Goal: Information Seeking & Learning: Learn about a topic

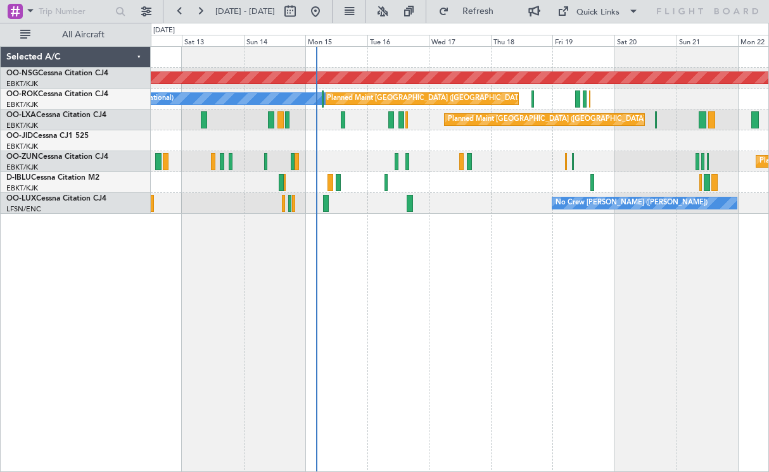
click at [413, 281] on div "Planned Maint [GEOGRAPHIC_DATA] ([GEOGRAPHIC_DATA]) Planned Maint [GEOGRAPHIC_D…" at bounding box center [460, 259] width 618 height 426
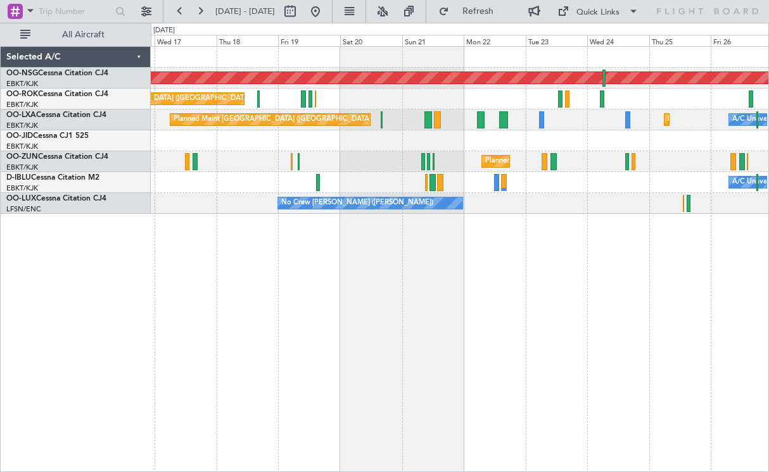
click at [470, 283] on div "Planned Maint [GEOGRAPHIC_DATA] ([GEOGRAPHIC_DATA]) Planned Maint [GEOGRAPHIC_D…" at bounding box center [460, 259] width 618 height 426
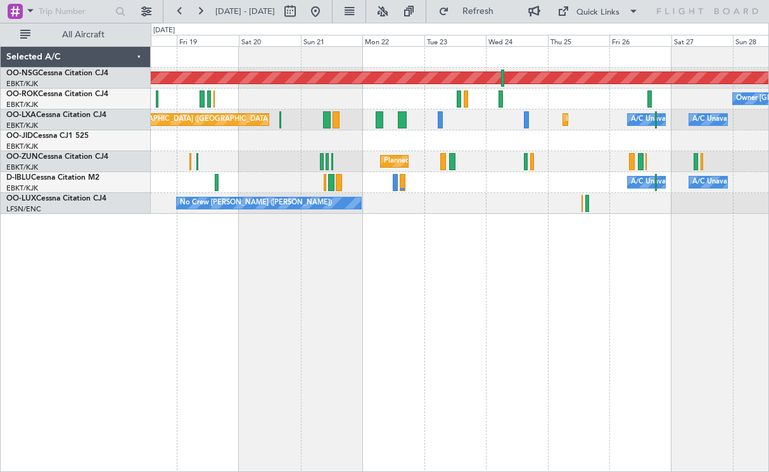
click at [304, 242] on div "Planned Maint [GEOGRAPHIC_DATA] ([GEOGRAPHIC_DATA]) Owner [GEOGRAPHIC_DATA]-[GE…" at bounding box center [460, 259] width 618 height 426
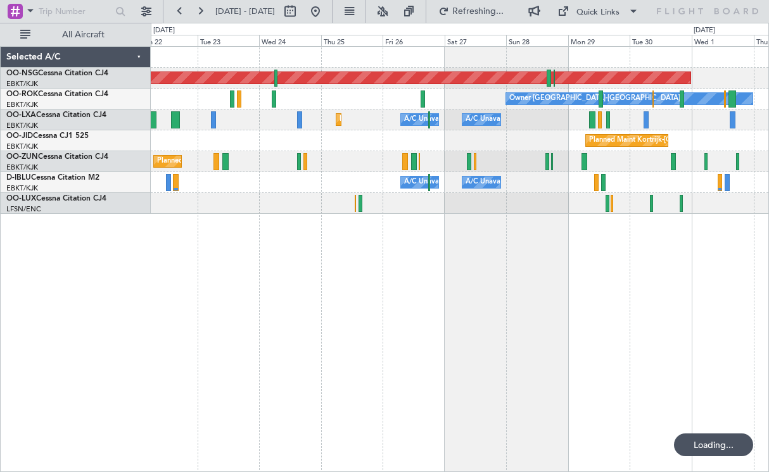
click at [289, 258] on div "Planned Maint [GEOGRAPHIC_DATA] ([GEOGRAPHIC_DATA]) Owner [GEOGRAPHIC_DATA]-[GE…" at bounding box center [460, 259] width 618 height 426
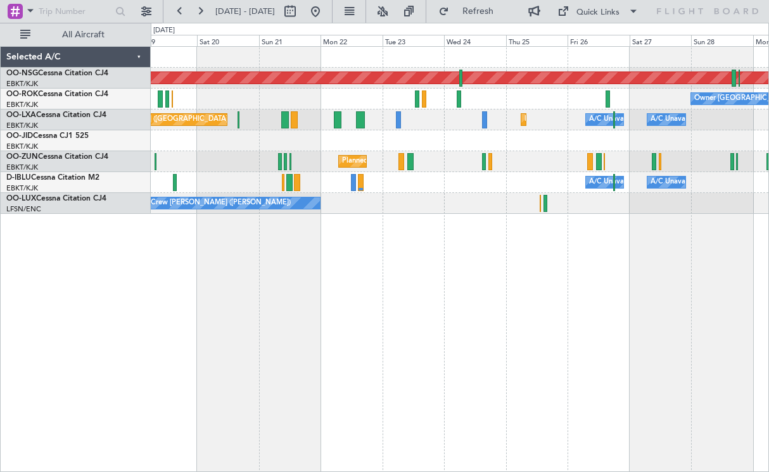
click at [586, 305] on div "Planned Maint [GEOGRAPHIC_DATA] ([GEOGRAPHIC_DATA]) Owner [GEOGRAPHIC_DATA]-[GE…" at bounding box center [460, 259] width 618 height 426
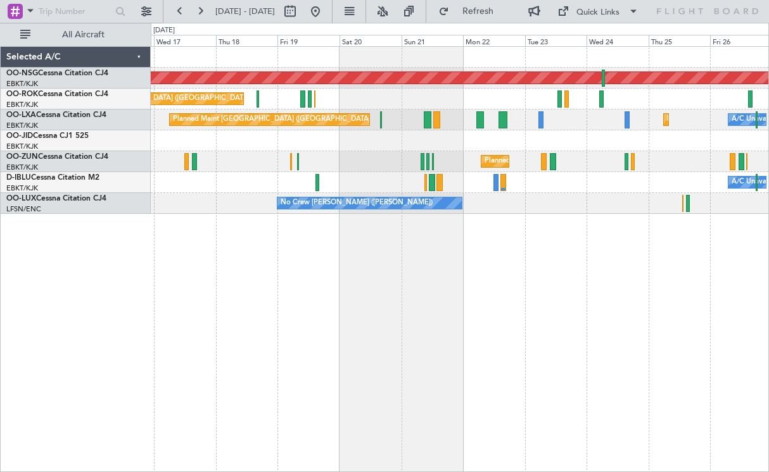
click at [571, 286] on div "Planned Maint [GEOGRAPHIC_DATA] ([GEOGRAPHIC_DATA]) Planned Maint [GEOGRAPHIC_D…" at bounding box center [460, 259] width 618 height 426
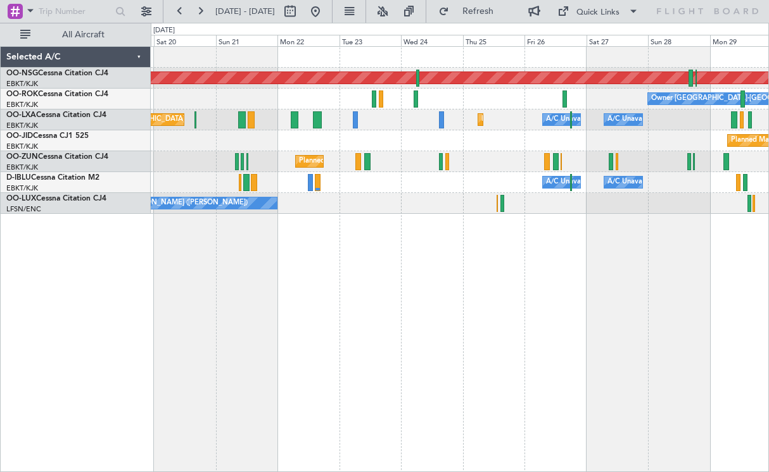
click at [308, 274] on div "Planned Maint [GEOGRAPHIC_DATA] ([GEOGRAPHIC_DATA]) Owner [GEOGRAPHIC_DATA]-[GE…" at bounding box center [460, 259] width 618 height 426
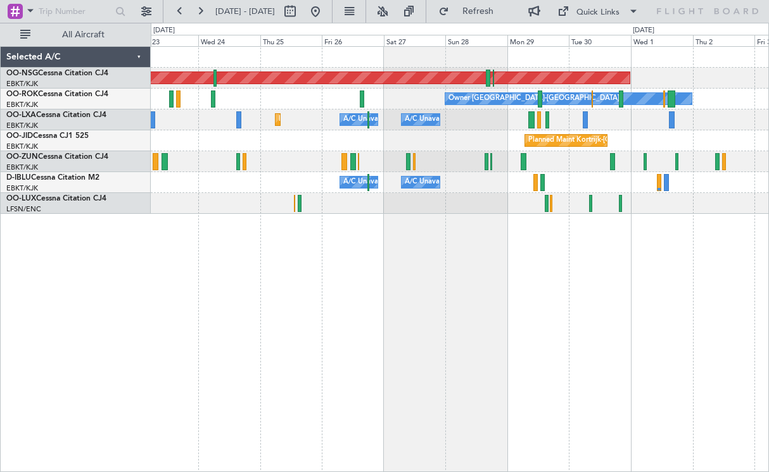
click at [292, 294] on div "Planned Maint [GEOGRAPHIC_DATA] ([GEOGRAPHIC_DATA]) Owner [GEOGRAPHIC_DATA]-[GE…" at bounding box center [460, 259] width 618 height 426
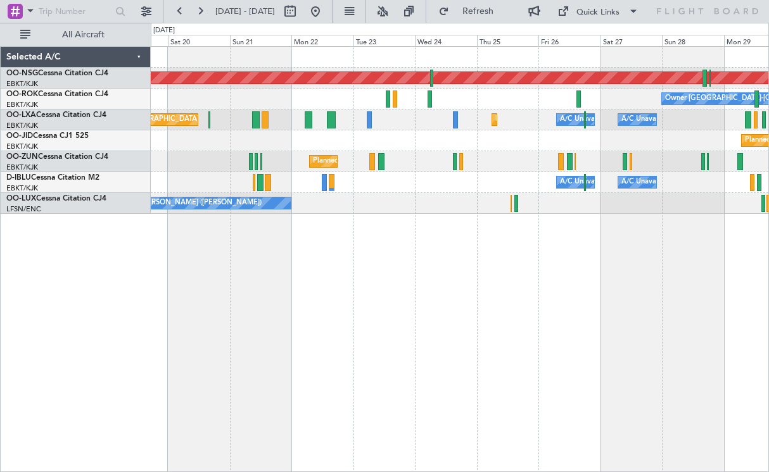
click at [607, 256] on div "Planned Maint [GEOGRAPHIC_DATA] ([GEOGRAPHIC_DATA]) Owner [GEOGRAPHIC_DATA]-[GE…" at bounding box center [460, 259] width 618 height 426
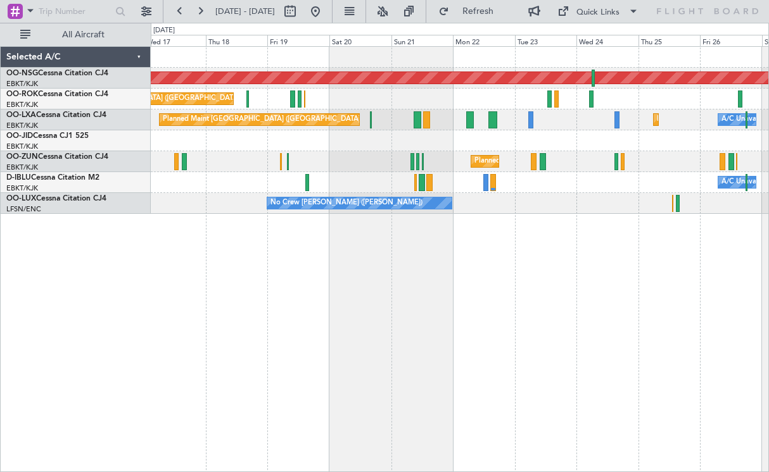
click at [638, 266] on div "Planned Maint [GEOGRAPHIC_DATA] ([GEOGRAPHIC_DATA]) Planned Maint [GEOGRAPHIC_D…" at bounding box center [460, 259] width 618 height 426
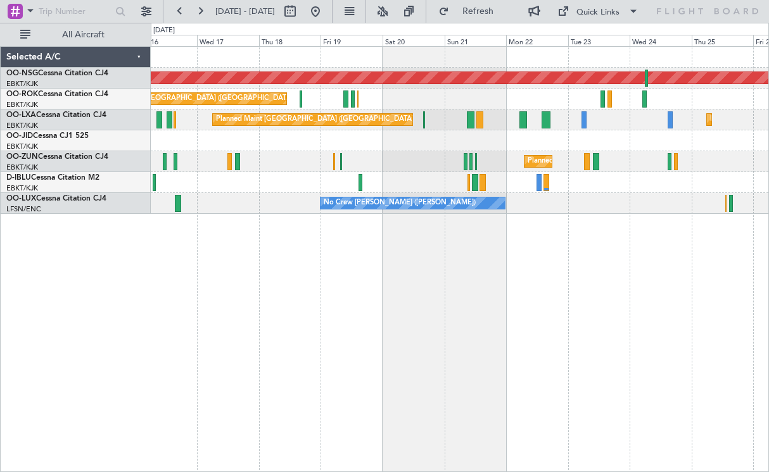
click at [602, 312] on div "Planned Maint [GEOGRAPHIC_DATA] ([GEOGRAPHIC_DATA]) Planned Maint [GEOGRAPHIC_D…" at bounding box center [460, 259] width 618 height 426
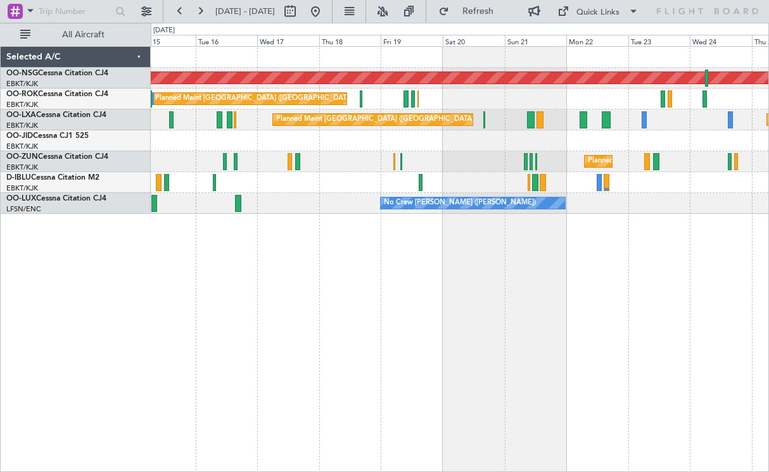
click at [454, 148] on div at bounding box center [459, 140] width 617 height 21
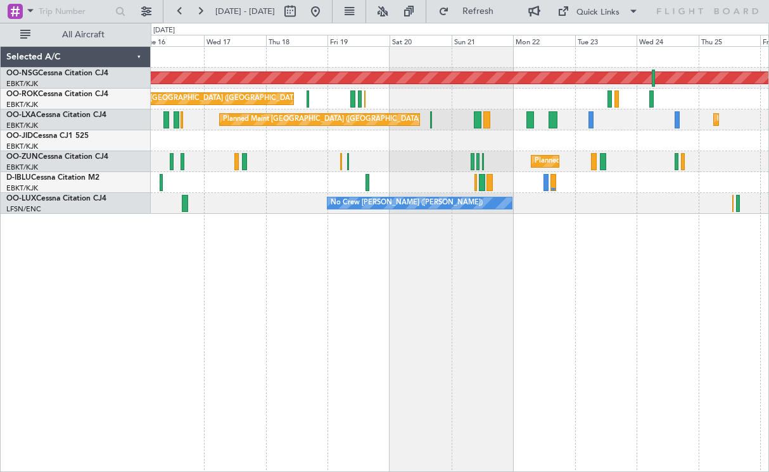
click at [379, 150] on div at bounding box center [459, 140] width 617 height 21
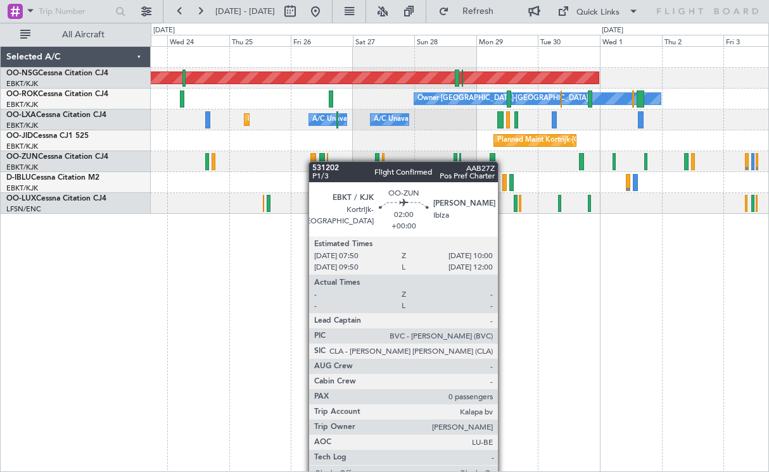
click at [310, 161] on div "Planned Maint [GEOGRAPHIC_DATA] ([GEOGRAPHIC_DATA]) Owner [GEOGRAPHIC_DATA]-[GE…" at bounding box center [459, 130] width 617 height 167
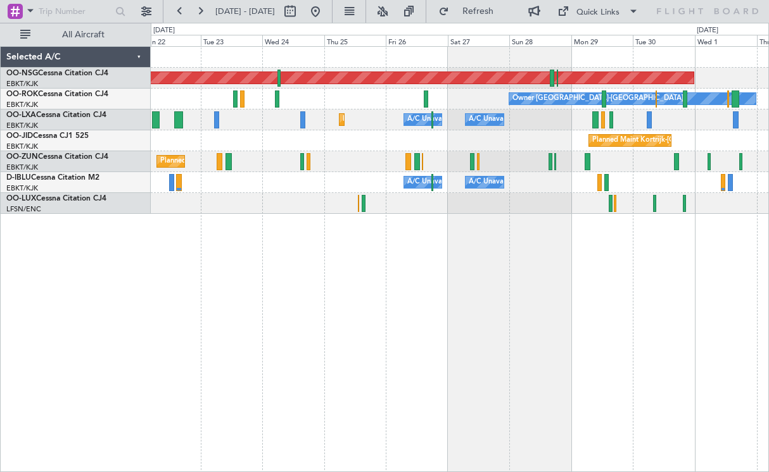
click at [536, 222] on div "Planned Maint [GEOGRAPHIC_DATA] ([GEOGRAPHIC_DATA]) Owner [GEOGRAPHIC_DATA]-[GE…" at bounding box center [460, 259] width 618 height 426
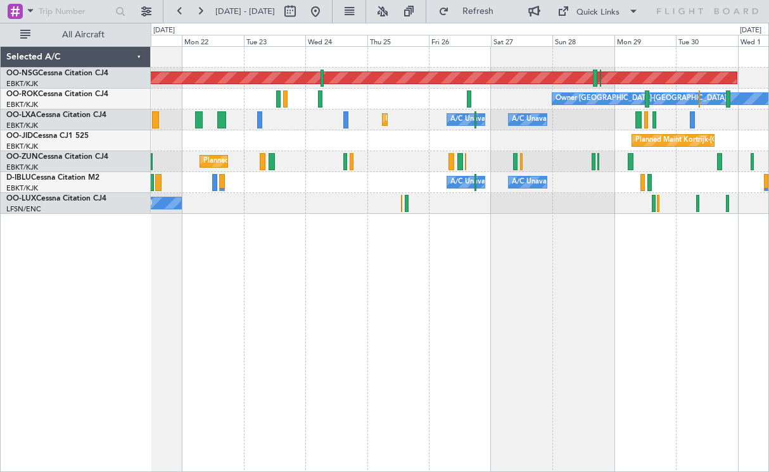
click at [468, 244] on div "Planned Maint [GEOGRAPHIC_DATA] ([GEOGRAPHIC_DATA]) Owner [GEOGRAPHIC_DATA]-[GE…" at bounding box center [460, 259] width 618 height 426
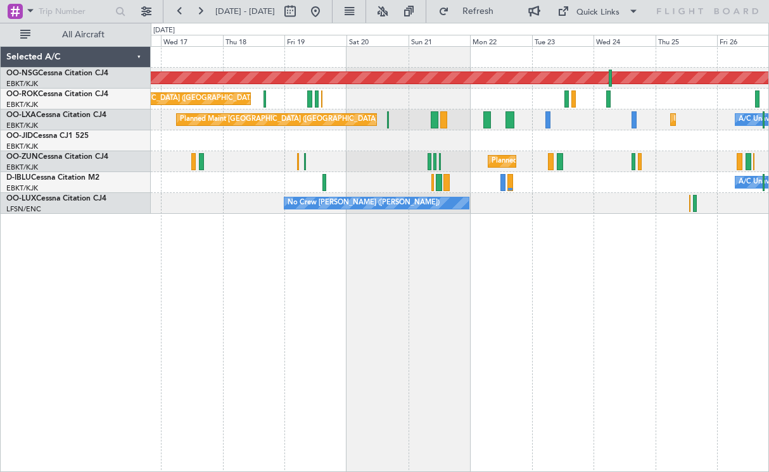
click at [539, 247] on div "Planned Maint [GEOGRAPHIC_DATA] ([GEOGRAPHIC_DATA]) Planned Maint [GEOGRAPHIC_D…" at bounding box center [460, 259] width 618 height 426
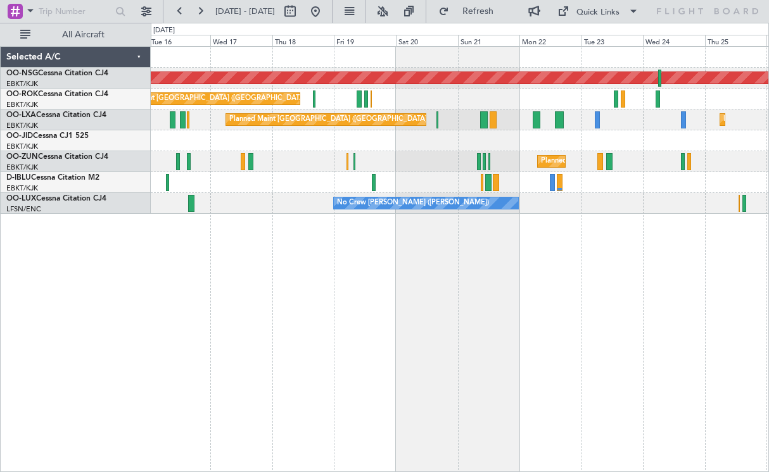
click at [517, 253] on div "Planned Maint [GEOGRAPHIC_DATA] ([GEOGRAPHIC_DATA]) Planned Maint [GEOGRAPHIC_D…" at bounding box center [460, 259] width 618 height 426
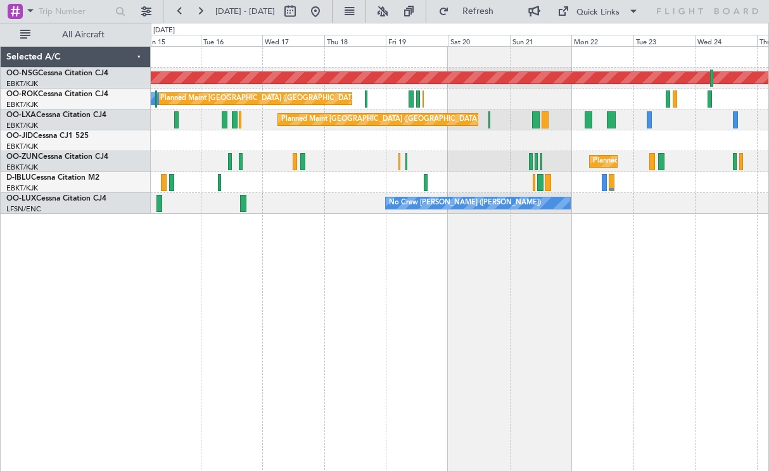
click at [428, 157] on div "Planned Maint Kortrijk-[GEOGRAPHIC_DATA]" at bounding box center [459, 161] width 617 height 21
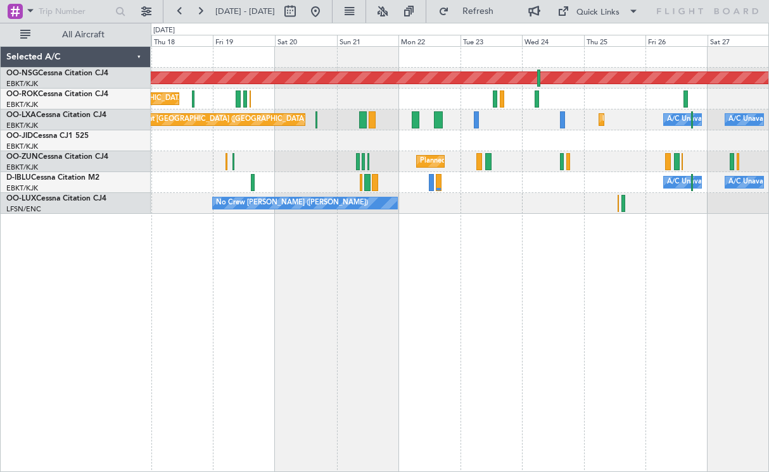
click at [510, 136] on div "Planned Maint Kortrijk-[GEOGRAPHIC_DATA]" at bounding box center [459, 140] width 617 height 21
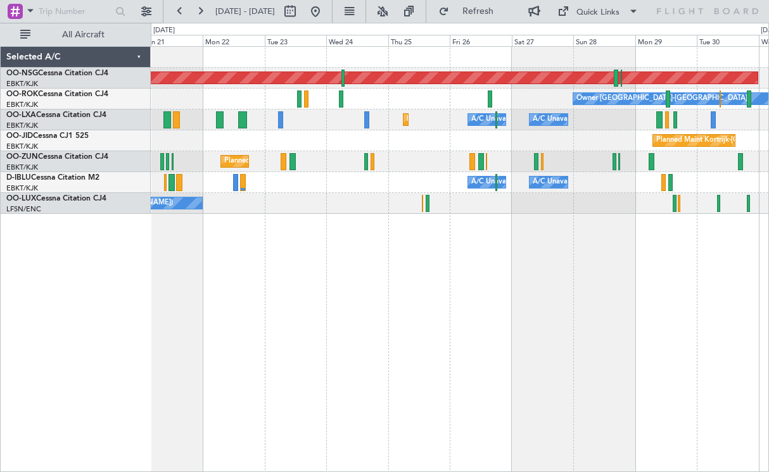
click at [443, 149] on div "Planned Maint Kortrijk-[GEOGRAPHIC_DATA]" at bounding box center [459, 140] width 617 height 21
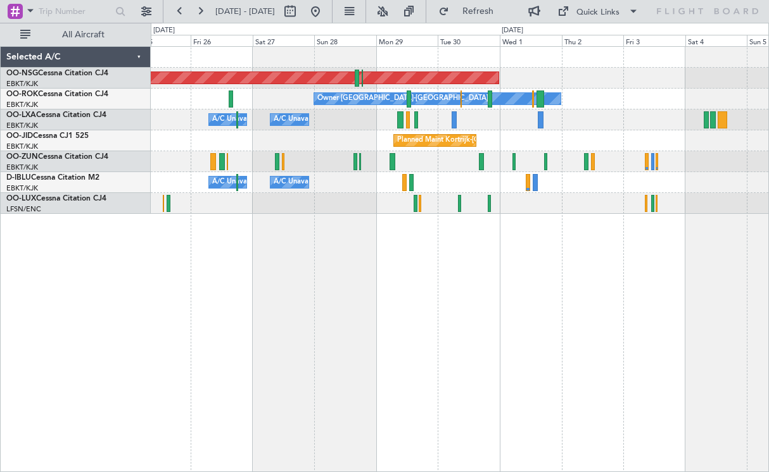
click at [389, 253] on div "Planned Maint [GEOGRAPHIC_DATA] ([GEOGRAPHIC_DATA]) Owner [GEOGRAPHIC_DATA]-[GE…" at bounding box center [460, 259] width 618 height 426
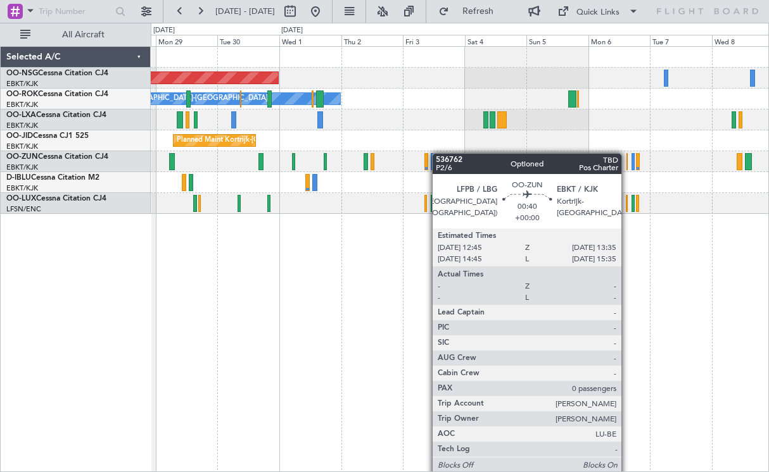
click at [436, 153] on div "Planned Maint [GEOGRAPHIC_DATA] ([GEOGRAPHIC_DATA]) Owner [GEOGRAPHIC_DATA]-[GE…" at bounding box center [459, 130] width 617 height 167
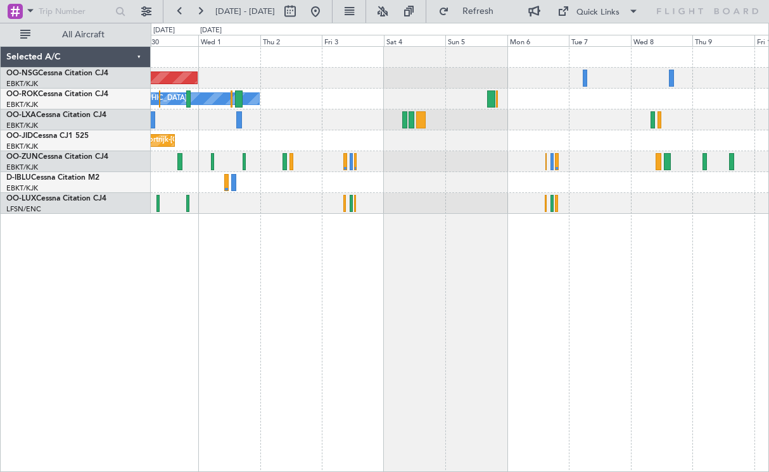
click at [240, 177] on div "Planned Maint [GEOGRAPHIC_DATA] ([GEOGRAPHIC_DATA]) Owner [GEOGRAPHIC_DATA]-[GE…" at bounding box center [459, 130] width 617 height 167
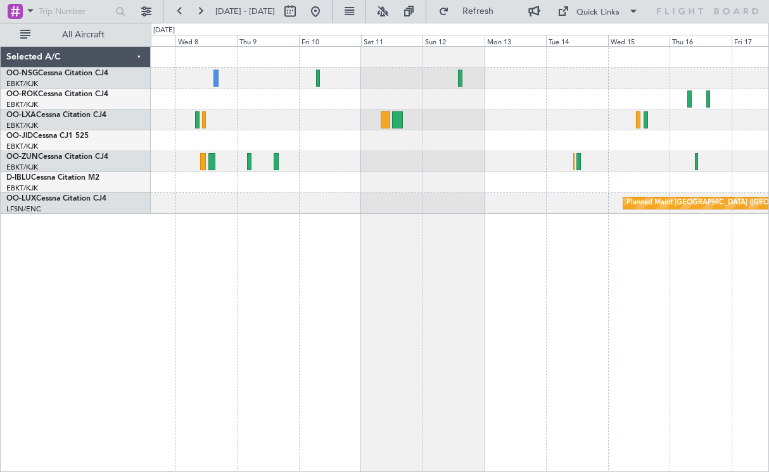
click at [313, 222] on div "Planned Maint [GEOGRAPHIC_DATA] ([GEOGRAPHIC_DATA] National)" at bounding box center [460, 259] width 618 height 426
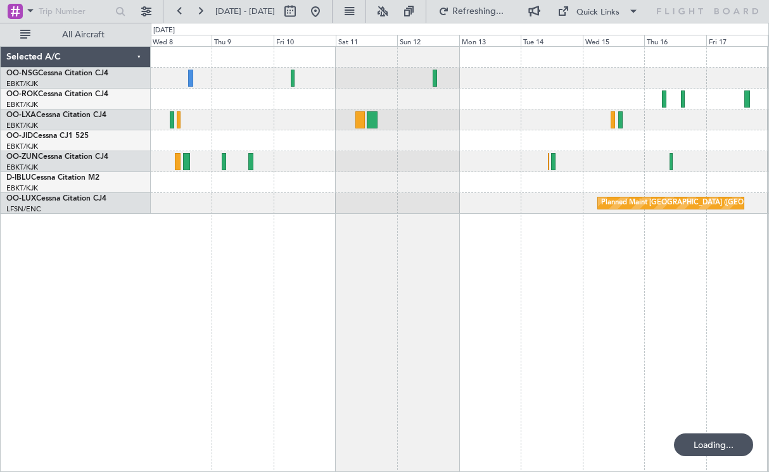
click at [324, 219] on div "Planned Maint [GEOGRAPHIC_DATA] ([GEOGRAPHIC_DATA] National)" at bounding box center [460, 259] width 618 height 426
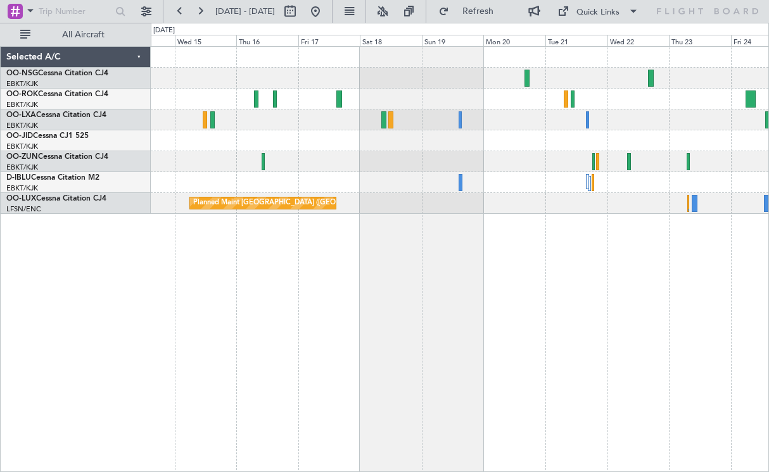
click at [434, 100] on div at bounding box center [459, 99] width 617 height 21
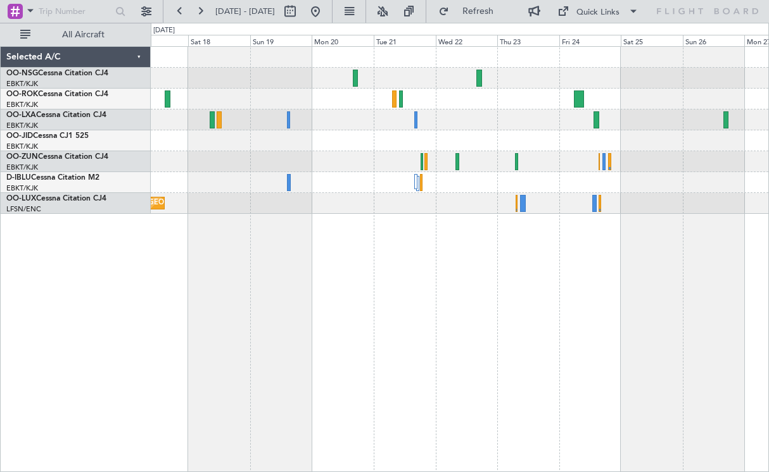
click at [291, 205] on div "Planned Maint [GEOGRAPHIC_DATA] ([GEOGRAPHIC_DATA] National) Planned Maint [GEO…" at bounding box center [459, 203] width 617 height 21
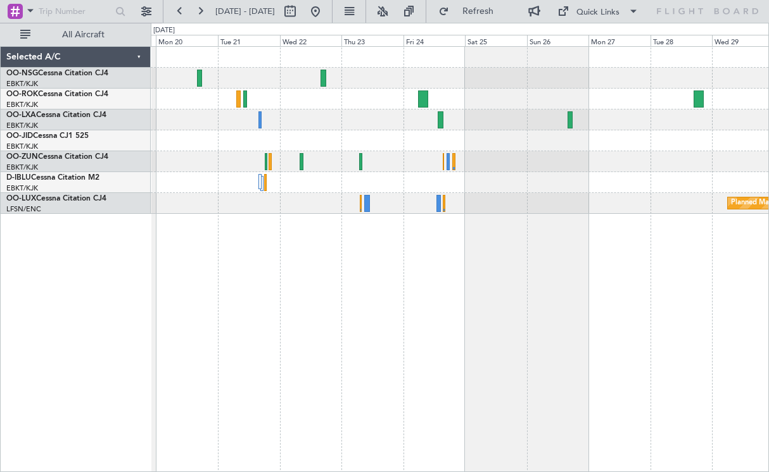
click at [593, 305] on div "Planned Maint [GEOGRAPHIC_DATA] ([GEOGRAPHIC_DATA]) Planned Maint [GEOGRAPHIC_D…" at bounding box center [460, 259] width 618 height 426
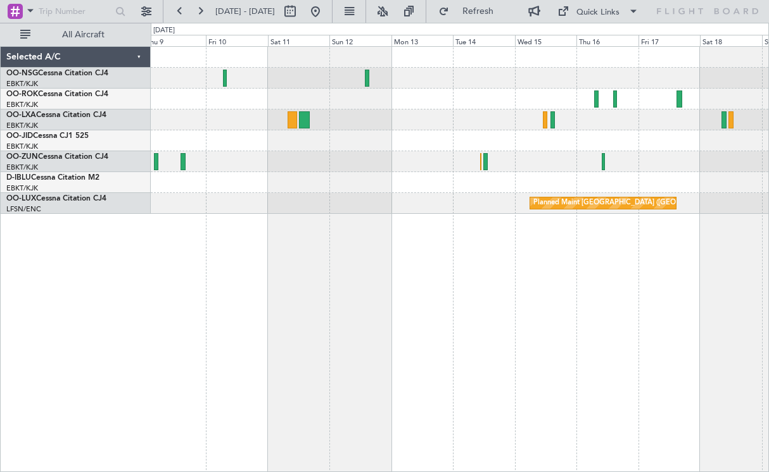
click at [657, 306] on div "Planned Maint [GEOGRAPHIC_DATA] ([GEOGRAPHIC_DATA] National)" at bounding box center [460, 259] width 618 height 426
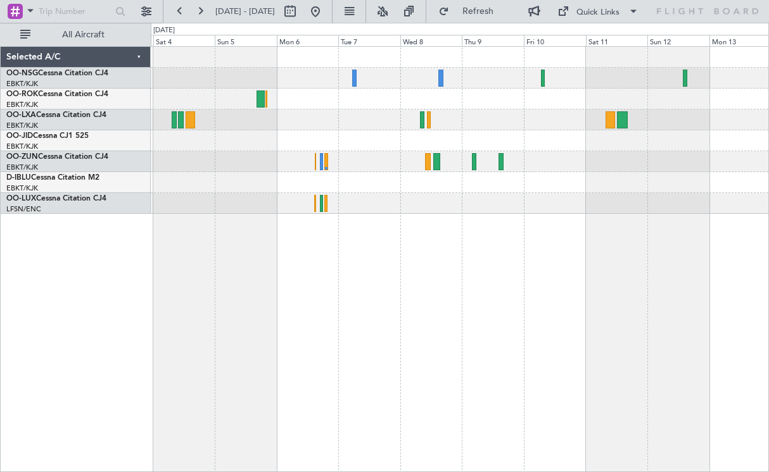
click at [733, 286] on div "Owner [GEOGRAPHIC_DATA]-[GEOGRAPHIC_DATA] Planned Maint [GEOGRAPHIC_DATA] ([GEO…" at bounding box center [460, 259] width 618 height 426
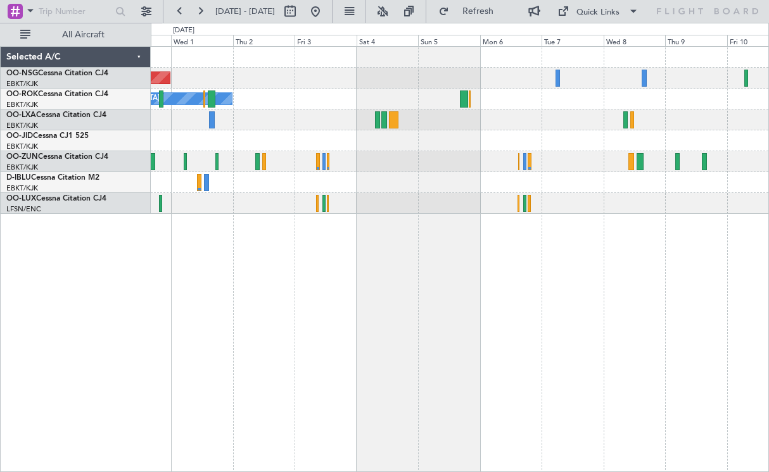
click at [741, 268] on div "Planned Maint [GEOGRAPHIC_DATA] ([GEOGRAPHIC_DATA]) Owner [GEOGRAPHIC_DATA]-[GE…" at bounding box center [460, 259] width 618 height 426
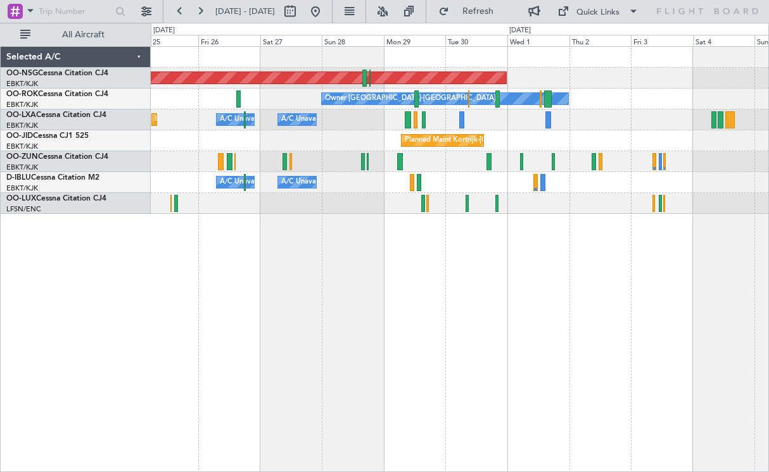
click at [549, 262] on div "Planned Maint [GEOGRAPHIC_DATA] ([GEOGRAPHIC_DATA]) Owner [GEOGRAPHIC_DATA]-[GE…" at bounding box center [460, 259] width 618 height 426
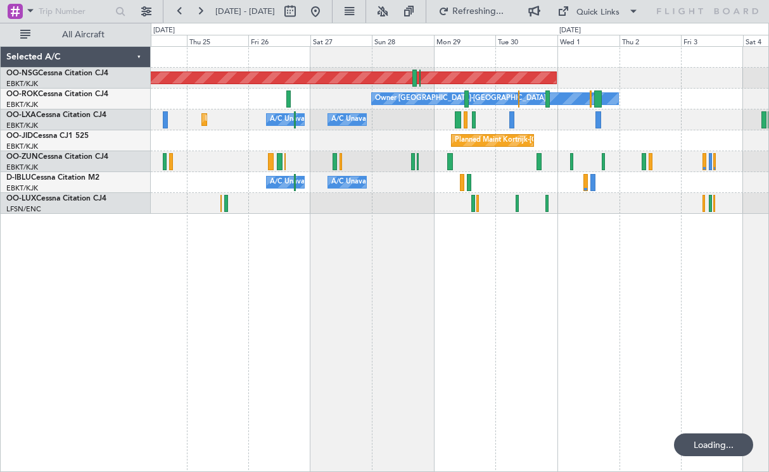
click at [590, 262] on div "Planned Maint [GEOGRAPHIC_DATA] ([GEOGRAPHIC_DATA]) Owner [GEOGRAPHIC_DATA]-[GE…" at bounding box center [460, 259] width 618 height 426
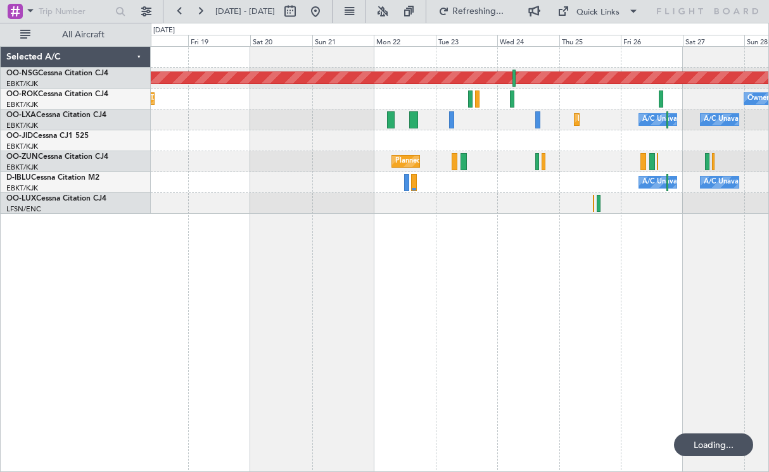
click at [639, 260] on div "Planned Maint [GEOGRAPHIC_DATA] ([GEOGRAPHIC_DATA]) Owner [GEOGRAPHIC_DATA]-[GE…" at bounding box center [460, 259] width 618 height 426
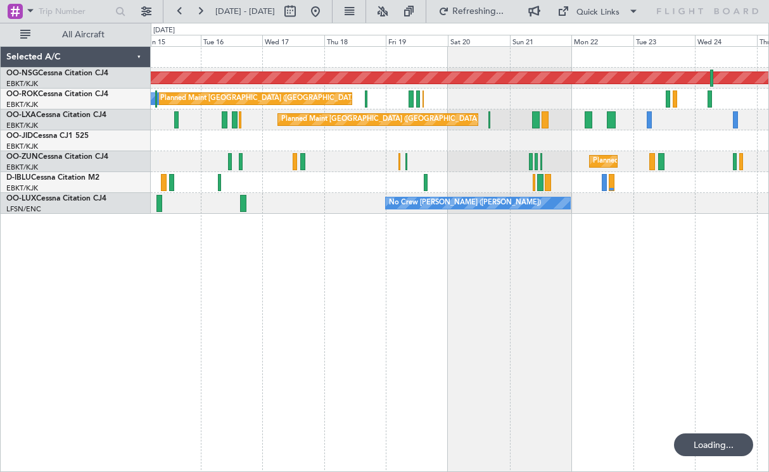
click at [584, 255] on div "Planned Maint [GEOGRAPHIC_DATA] ([GEOGRAPHIC_DATA]) Planned Maint [GEOGRAPHIC_D…" at bounding box center [460, 259] width 618 height 426
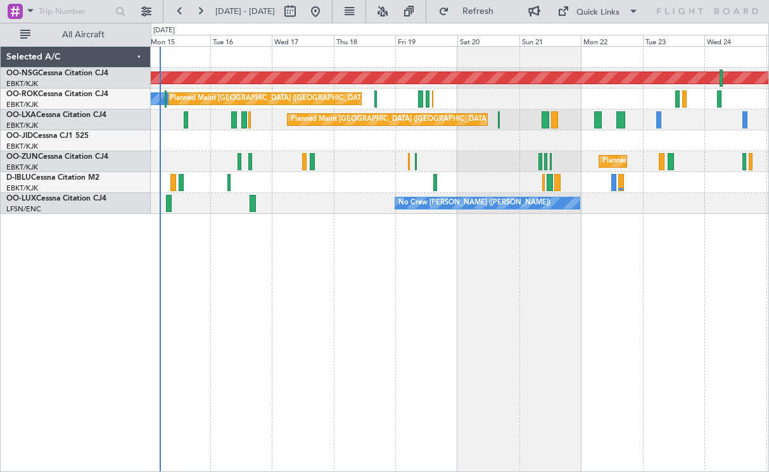
click at [519, 223] on div "Planned Maint [GEOGRAPHIC_DATA] ([GEOGRAPHIC_DATA]) Planned Maint [GEOGRAPHIC_D…" at bounding box center [460, 259] width 618 height 426
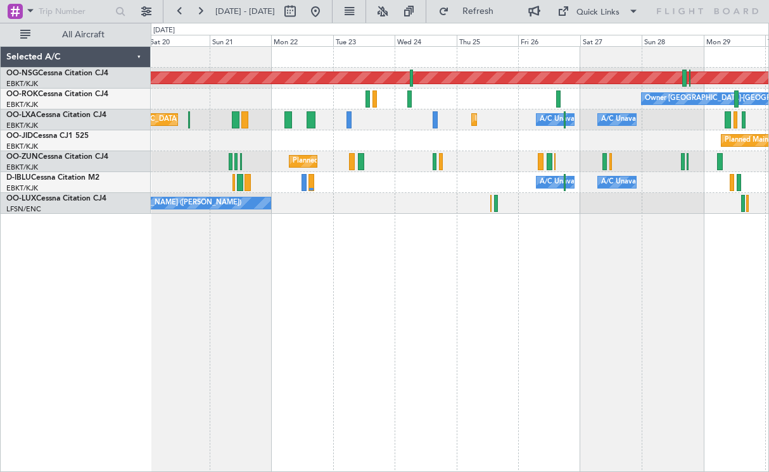
click at [360, 211] on div "Planned Maint [GEOGRAPHIC_DATA] ([GEOGRAPHIC_DATA]) Owner [GEOGRAPHIC_DATA]-[GE…" at bounding box center [460, 259] width 618 height 426
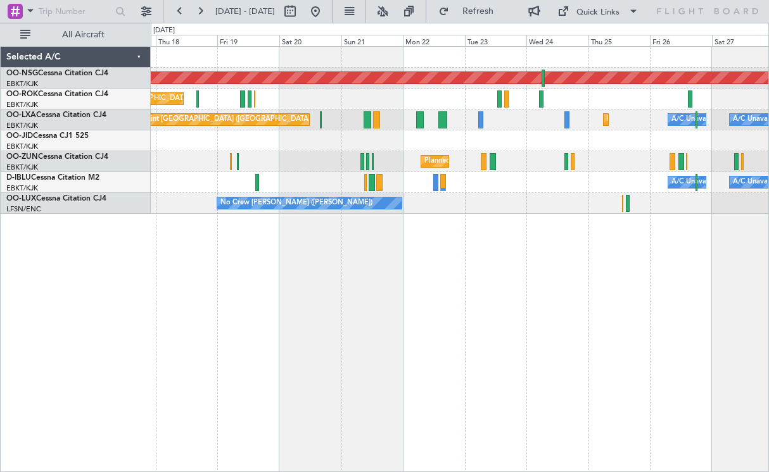
click at [329, 179] on div "Planned Maint [GEOGRAPHIC_DATA] ([GEOGRAPHIC_DATA]) Planned Maint [GEOGRAPHIC_D…" at bounding box center [459, 130] width 617 height 167
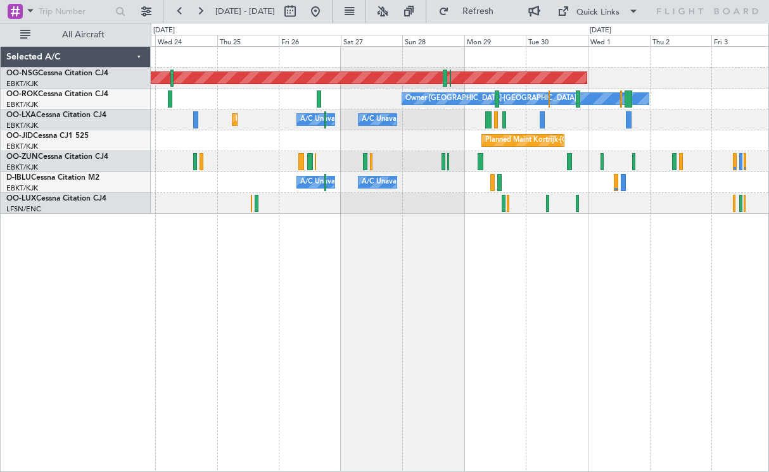
click at [202, 254] on div "Planned Maint [GEOGRAPHIC_DATA] ([GEOGRAPHIC_DATA]) Owner [GEOGRAPHIC_DATA]-[GE…" at bounding box center [460, 259] width 618 height 426
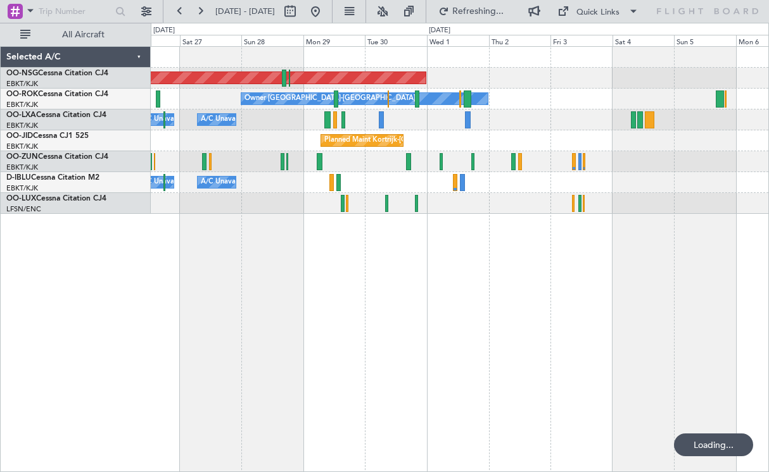
click at [178, 249] on div "Planned Maint [GEOGRAPHIC_DATA] ([GEOGRAPHIC_DATA]) Owner [GEOGRAPHIC_DATA]-[GE…" at bounding box center [460, 259] width 618 height 426
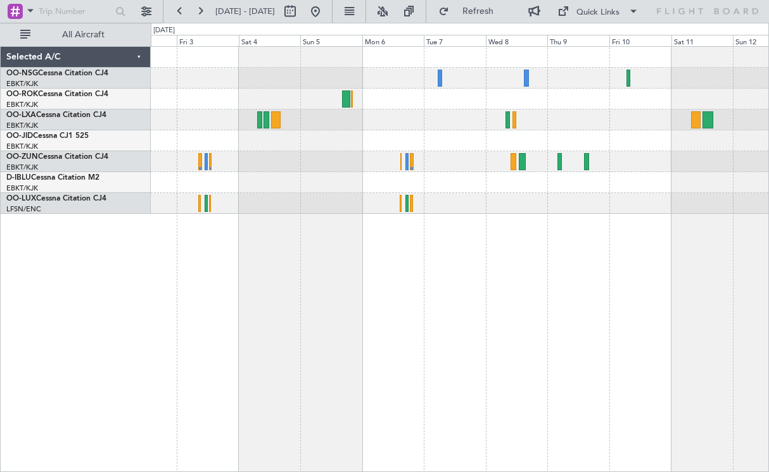
click at [119, 260] on div "Planned Maint [GEOGRAPHIC_DATA] ([GEOGRAPHIC_DATA]) Owner [GEOGRAPHIC_DATA]-[GE…" at bounding box center [384, 248] width 769 height 450
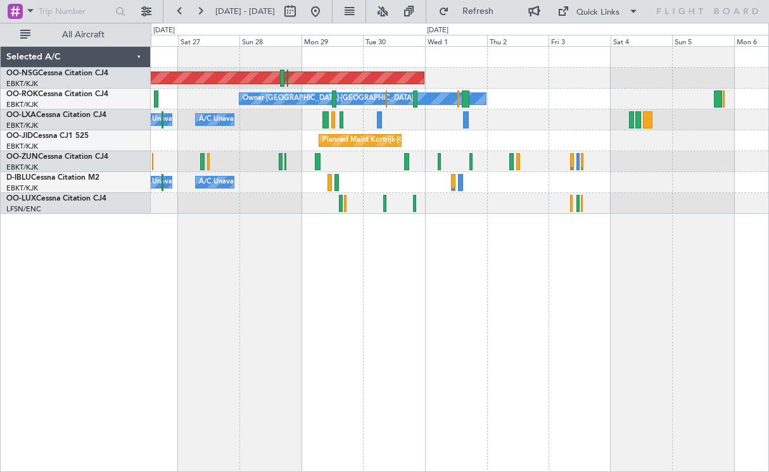
click at [591, 256] on div "Planned Maint [GEOGRAPHIC_DATA] ([GEOGRAPHIC_DATA]) Owner [GEOGRAPHIC_DATA]-[GE…" at bounding box center [460, 259] width 618 height 426
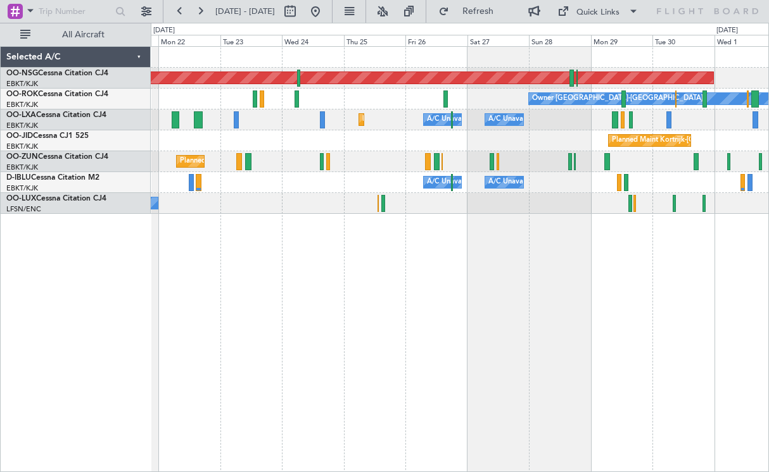
click at [643, 267] on div "Planned Maint [GEOGRAPHIC_DATA] ([GEOGRAPHIC_DATA]) Owner [GEOGRAPHIC_DATA]-[GE…" at bounding box center [460, 259] width 618 height 426
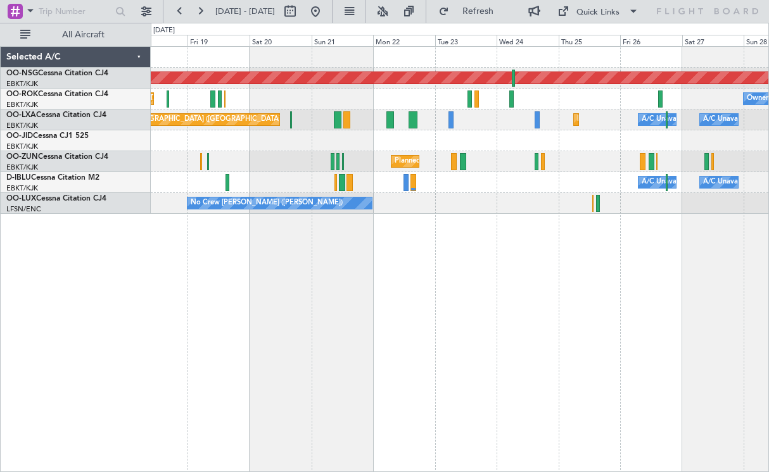
click at [582, 262] on div "Planned Maint [GEOGRAPHIC_DATA] ([GEOGRAPHIC_DATA]) Owner [GEOGRAPHIC_DATA]-[GE…" at bounding box center [460, 259] width 618 height 426
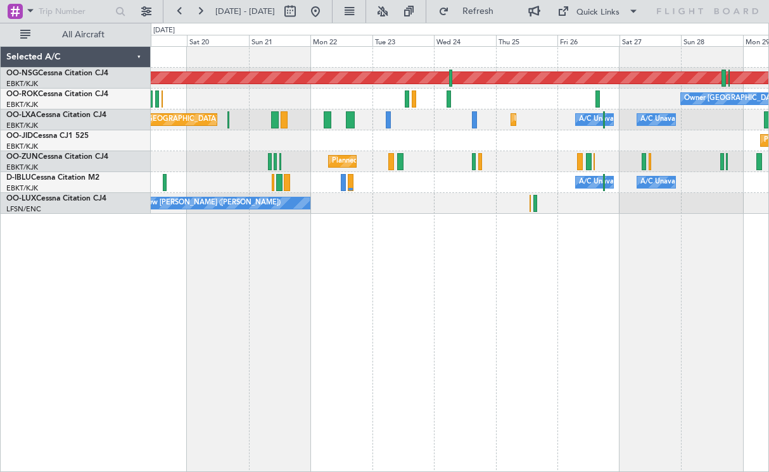
click at [547, 95] on div "Owner [GEOGRAPHIC_DATA]-[GEOGRAPHIC_DATA] Planned Maint [GEOGRAPHIC_DATA] ([GEO…" at bounding box center [459, 99] width 617 height 21
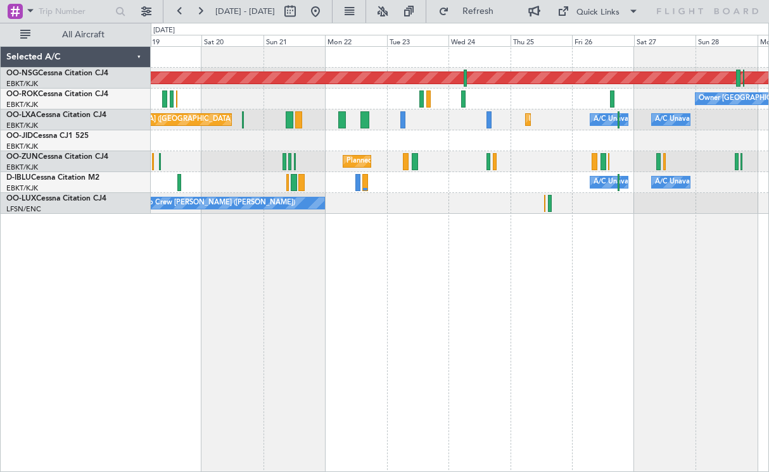
click at [607, 248] on div "Planned Maint [GEOGRAPHIC_DATA] ([GEOGRAPHIC_DATA]) Owner [GEOGRAPHIC_DATA]-[GE…" at bounding box center [460, 259] width 618 height 426
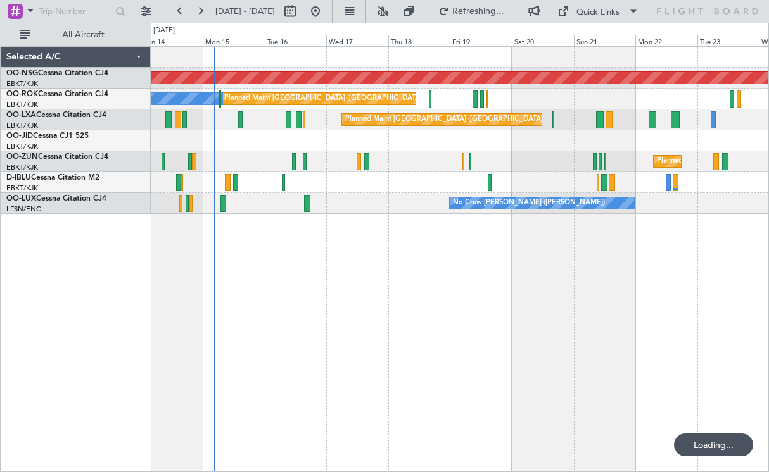
click at [545, 255] on div "Planned Maint [GEOGRAPHIC_DATA] ([GEOGRAPHIC_DATA]) Planned Maint [GEOGRAPHIC_D…" at bounding box center [460, 259] width 618 height 426
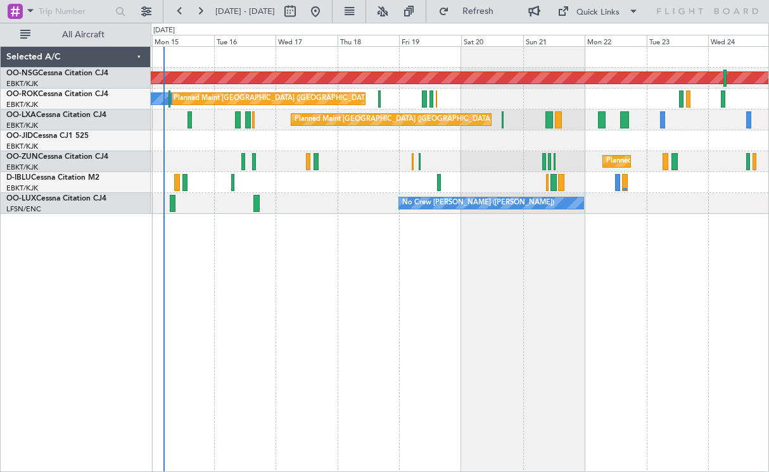
click at [530, 304] on div "Planned Maint [GEOGRAPHIC_DATA] ([GEOGRAPHIC_DATA]) Planned Maint [GEOGRAPHIC_D…" at bounding box center [460, 259] width 618 height 426
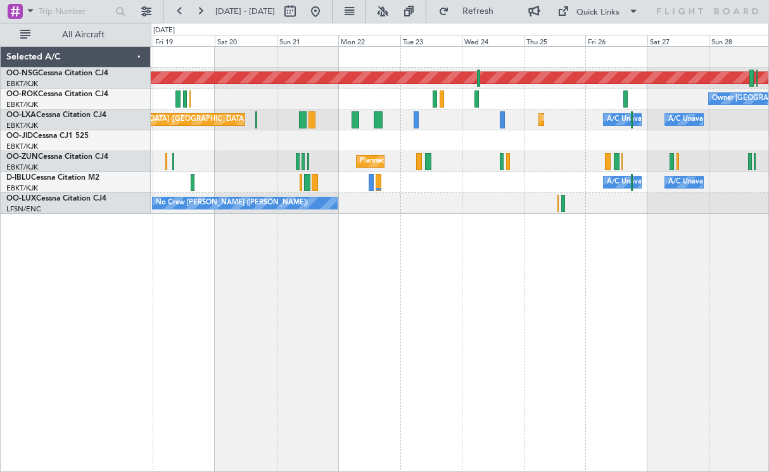
click at [391, 270] on div "Planned Maint [GEOGRAPHIC_DATA] ([GEOGRAPHIC_DATA]) Owner [GEOGRAPHIC_DATA]-[GE…" at bounding box center [460, 259] width 618 height 426
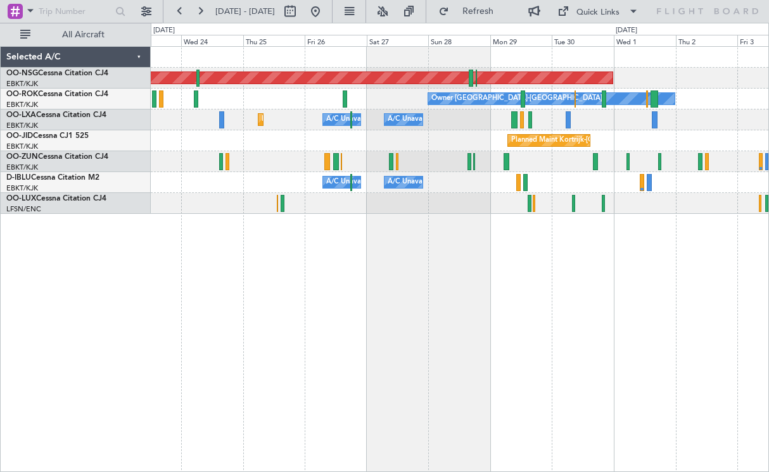
click at [329, 248] on div "Planned Maint [GEOGRAPHIC_DATA] ([GEOGRAPHIC_DATA]) Owner [GEOGRAPHIC_DATA]-[GE…" at bounding box center [460, 259] width 618 height 426
